Goal: Use online tool/utility: Utilize a website feature to perform a specific function

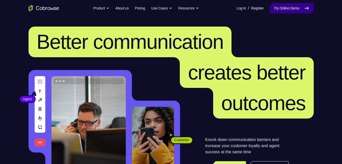
click at [290, 7] on link "Try Online Demo" at bounding box center [292, 8] width 44 height 10
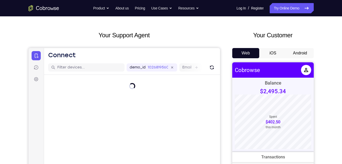
click at [299, 53] on button "Android" at bounding box center [300, 53] width 27 height 10
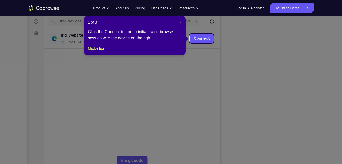
scroll to position [64, 0]
drag, startPoint x: 181, startPoint y: 23, endPoint x: 156, endPoint y: 24, distance: 25.3
click at [181, 23] on span "×" at bounding box center [181, 22] width 2 height 4
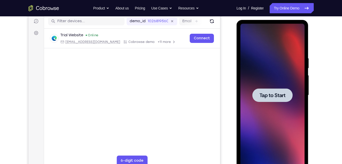
scroll to position [0, 0]
click at [265, 100] on div at bounding box center [273, 95] width 40 height 14
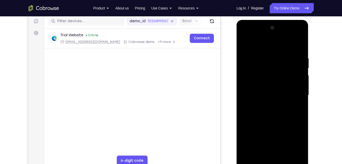
scroll to position [75, 0]
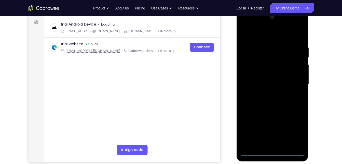
click at [271, 153] on div at bounding box center [273, 84] width 64 height 143
click at [296, 131] on div at bounding box center [273, 84] width 64 height 143
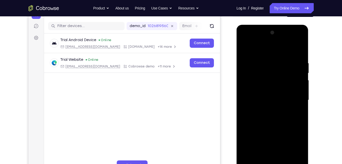
scroll to position [59, 0]
click at [253, 41] on div at bounding box center [273, 100] width 64 height 143
click at [253, 87] on div at bounding box center [273, 100] width 64 height 143
click at [270, 101] on div at bounding box center [273, 100] width 64 height 143
click at [261, 95] on div at bounding box center [273, 100] width 64 height 143
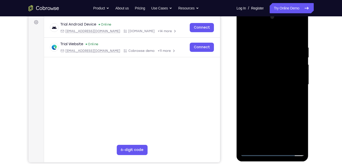
scroll to position [74, 0]
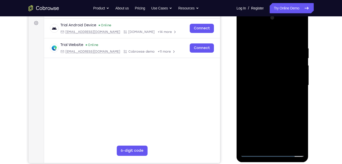
click at [263, 89] on div at bounding box center [273, 85] width 64 height 143
click at [262, 116] on div at bounding box center [273, 85] width 64 height 143
click at [287, 68] on div at bounding box center [273, 85] width 64 height 143
drag, startPoint x: 277, startPoint y: 121, endPoint x: 277, endPoint y: 63, distance: 57.6
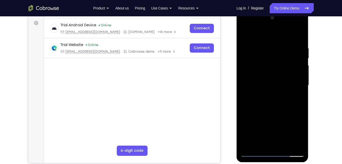
click at [277, 63] on div at bounding box center [273, 85] width 64 height 143
click at [270, 143] on div at bounding box center [273, 85] width 64 height 143
click at [260, 75] on div at bounding box center [273, 85] width 64 height 143
click at [265, 94] on div at bounding box center [273, 85] width 64 height 143
click at [265, 146] on div at bounding box center [273, 85] width 64 height 143
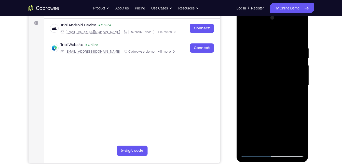
drag, startPoint x: 268, startPoint y: 119, endPoint x: 288, endPoint y: 112, distance: 20.3
click at [288, 112] on div at bounding box center [273, 85] width 64 height 143
click at [257, 33] on div at bounding box center [273, 85] width 64 height 143
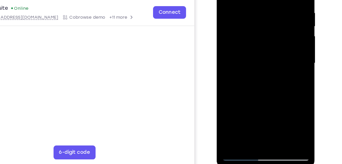
click at [229, 67] on div at bounding box center [253, 36] width 64 height 143
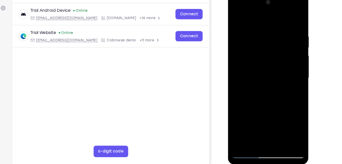
scroll to position [73, 0]
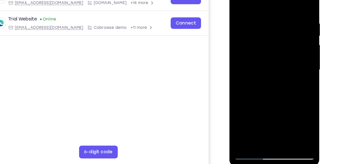
click at [246, 119] on div at bounding box center [266, 50] width 64 height 143
drag, startPoint x: 243, startPoint y: 90, endPoint x: 245, endPoint y: 37, distance: 52.8
click at [245, 37] on div at bounding box center [266, 50] width 64 height 143
click at [244, 61] on div at bounding box center [266, 50] width 64 height 143
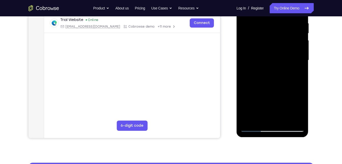
scroll to position [102, 0]
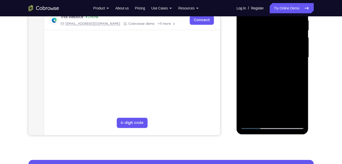
click at [253, 124] on div at bounding box center [273, 57] width 64 height 143
click at [256, 123] on div at bounding box center [273, 57] width 64 height 143
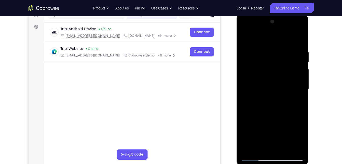
scroll to position [70, 0]
click at [254, 157] on div at bounding box center [273, 89] width 64 height 143
drag, startPoint x: 293, startPoint y: 81, endPoint x: 461, endPoint y: 93, distance: 168.4
click at [237, 79] on html "Online web based iOS Simulators and Android Emulators. Run iPhone, iPad, Mobile…" at bounding box center [273, 90] width 73 height 153
click at [289, 39] on div at bounding box center [273, 89] width 64 height 143
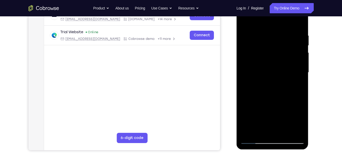
scroll to position [92, 0]
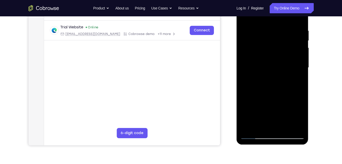
drag, startPoint x: 274, startPoint y: 76, endPoint x: 271, endPoint y: 45, distance: 31.2
click at [271, 45] on div at bounding box center [273, 67] width 64 height 143
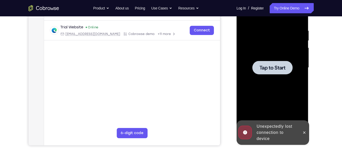
click at [254, 136] on div "Online web based iOS Simulators and Android Emulators. Run iPhone, iPad, Mobile…" at bounding box center [273, 68] width 73 height 153
